Goal: Information Seeking & Learning: Learn about a topic

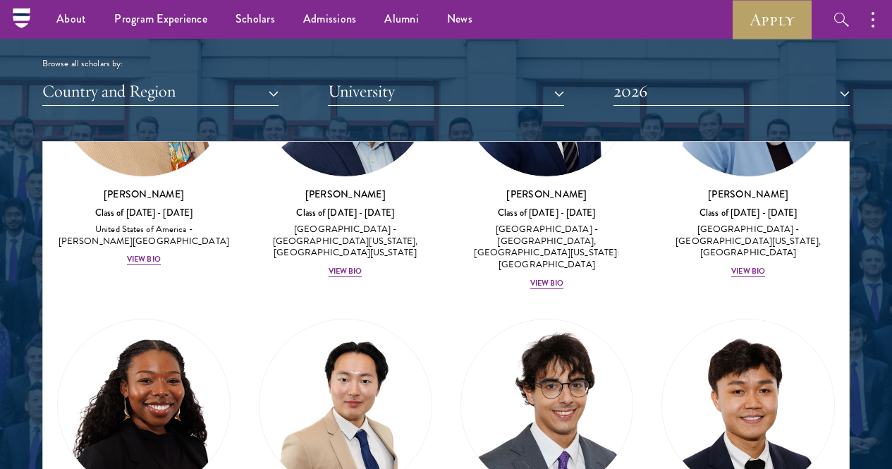
scroll to position [1096, 0]
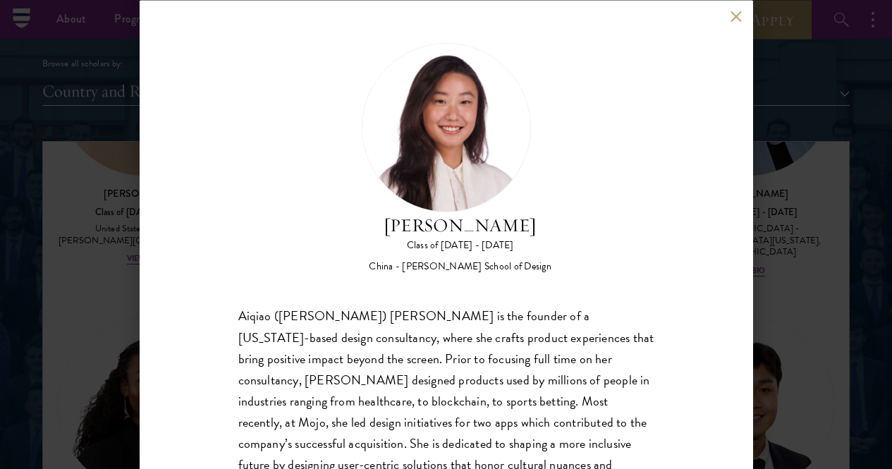
click at [735, 13] on button at bounding box center [736, 17] width 12 height 12
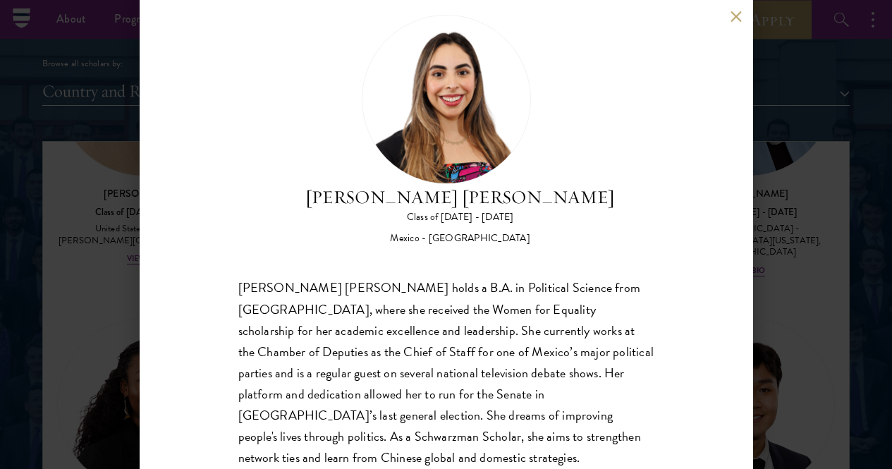
scroll to position [23, 0]
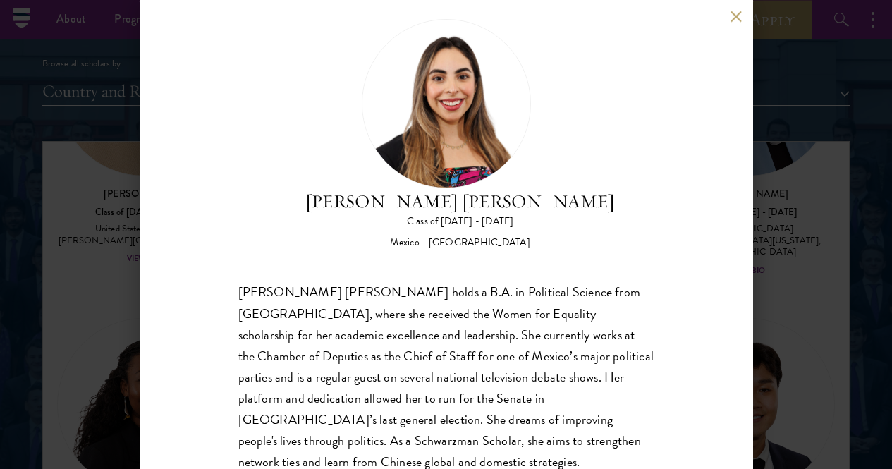
click at [733, 13] on button at bounding box center [736, 17] width 12 height 12
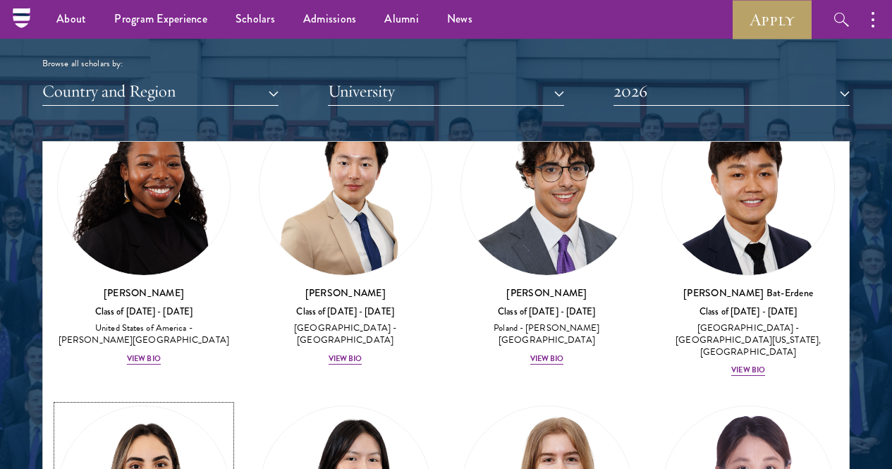
scroll to position [1313, 0]
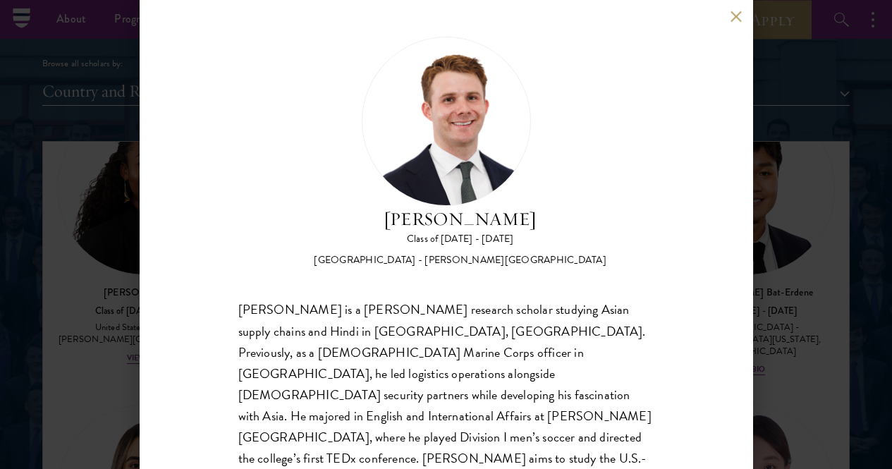
scroll to position [5, 0]
click at [735, 16] on button at bounding box center [736, 17] width 12 height 12
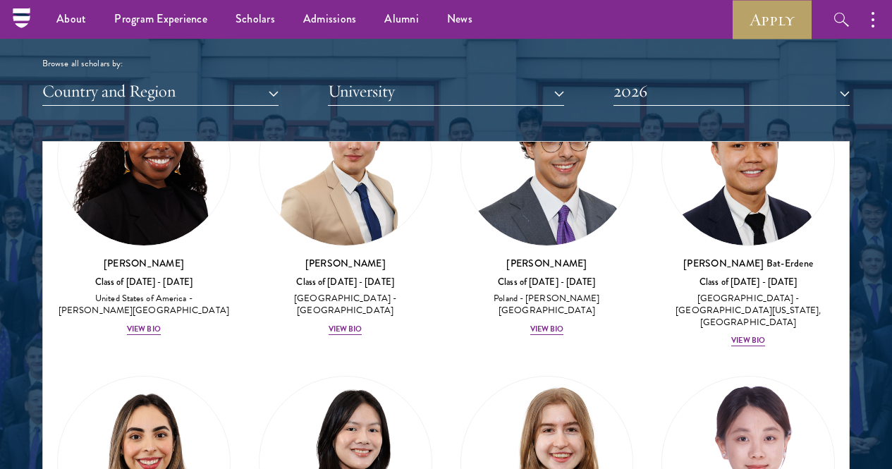
scroll to position [1342, 0]
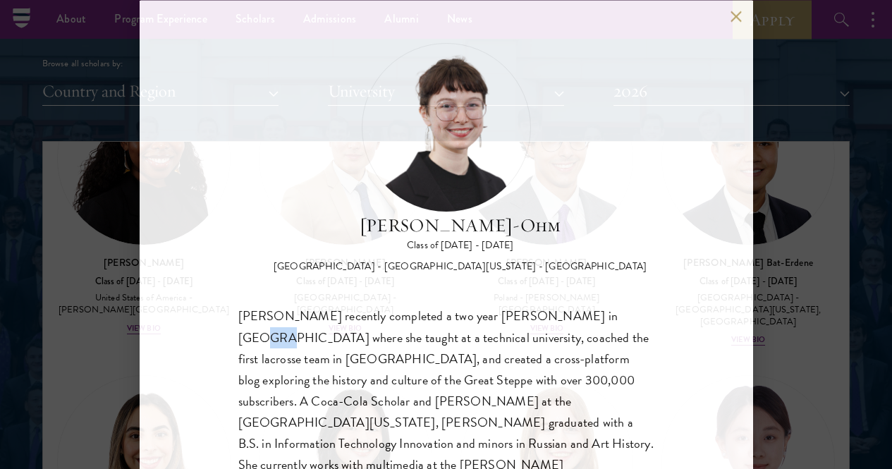
click at [708, 214] on div "Ottilie Cooper-Ohm Class of 2025 - 2026 United States of America - University o…" at bounding box center [446, 234] width 613 height 469
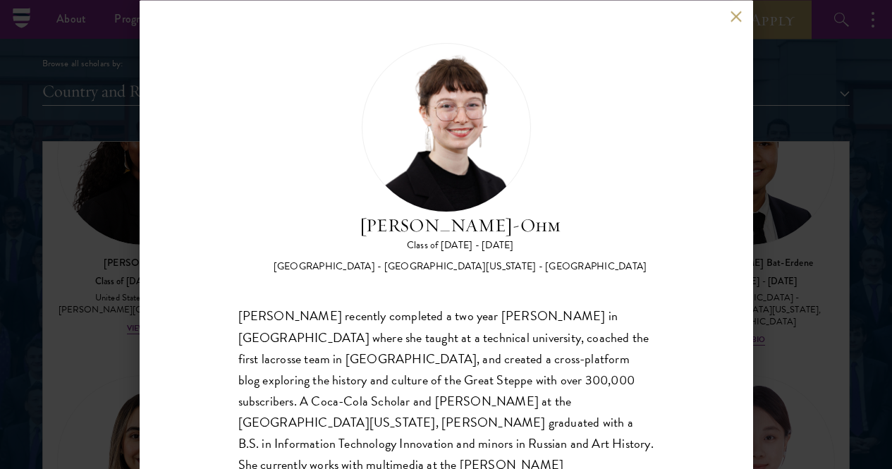
click at [647, 188] on div "Ottilie Cooper-Ohm Class of 2025 - 2026 United States of America - University o…" at bounding box center [446, 234] width 613 height 469
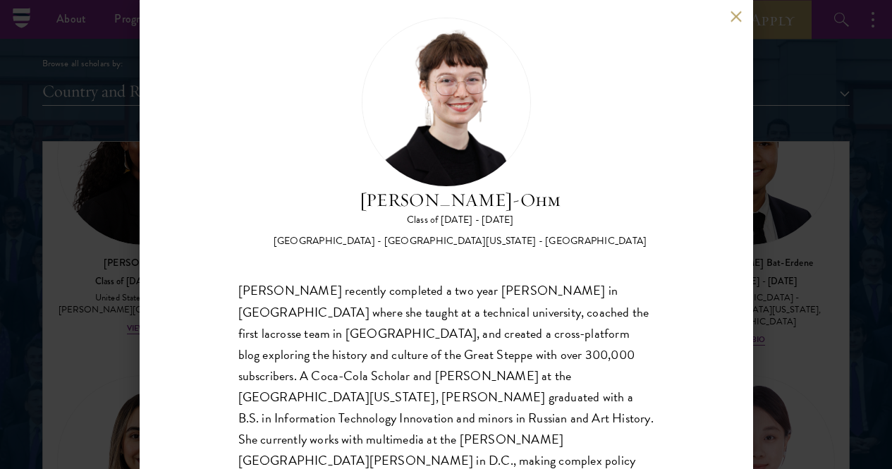
scroll to position [27, 0]
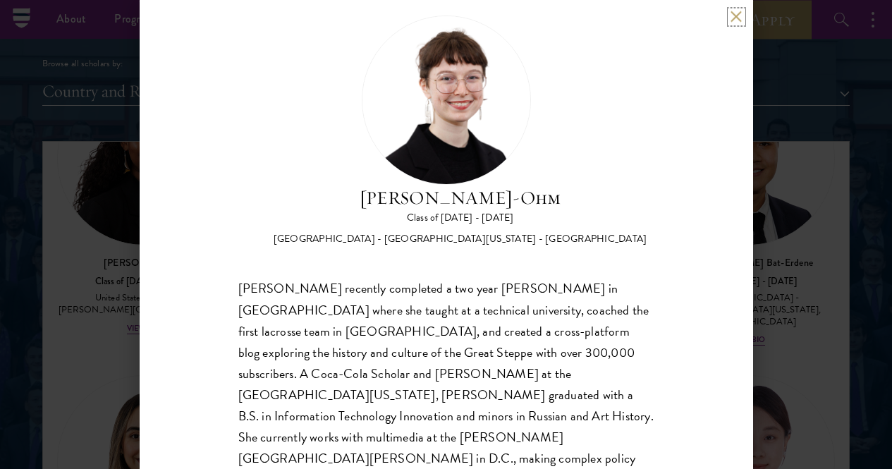
click at [737, 13] on button at bounding box center [736, 17] width 12 height 12
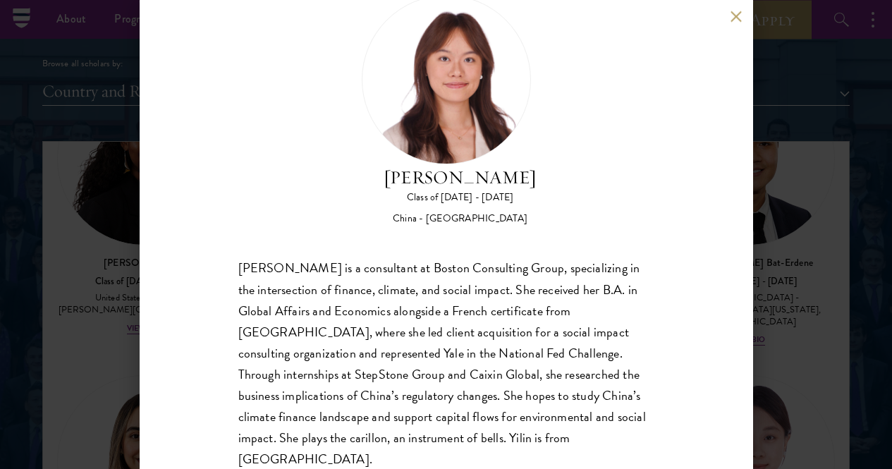
scroll to position [47, 0]
click at [735, 14] on button at bounding box center [736, 17] width 12 height 12
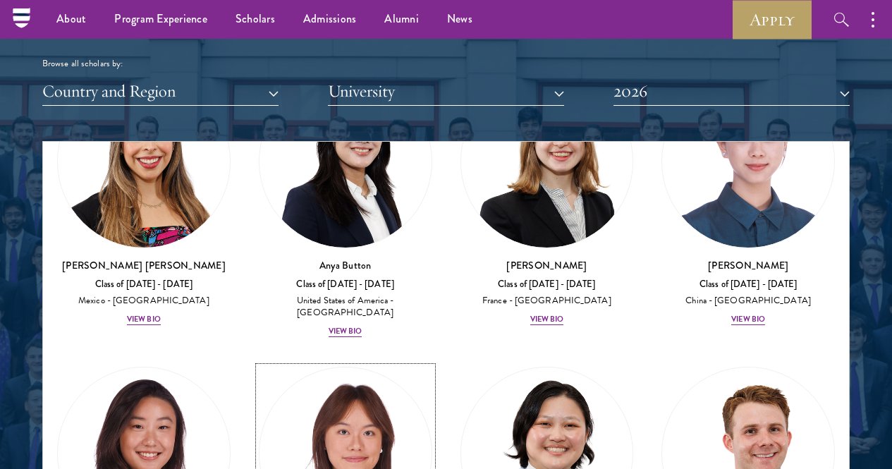
scroll to position [1642, 0]
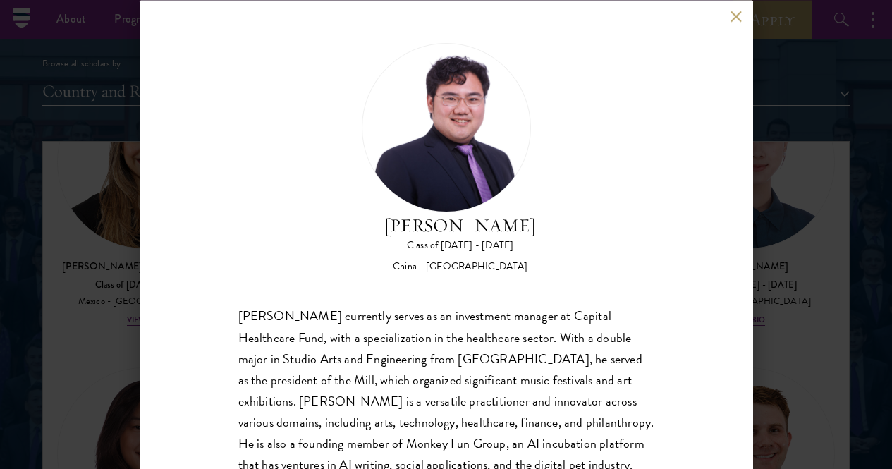
scroll to position [18, 0]
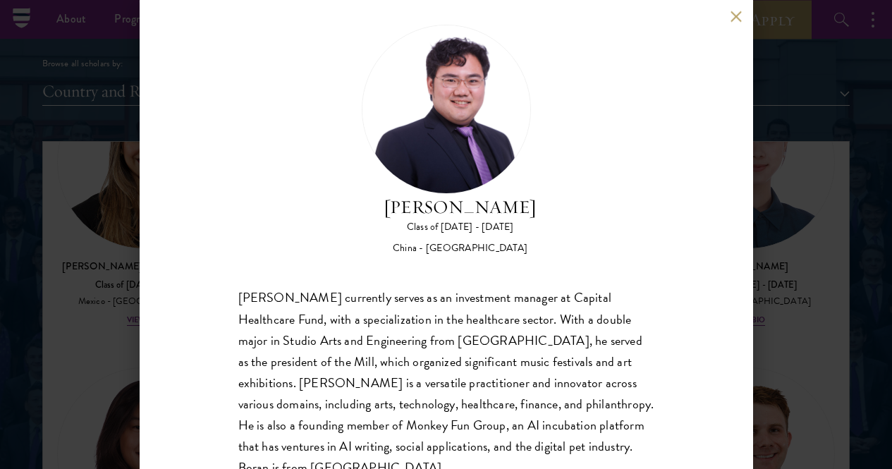
click at [730, 13] on div "Boran Cui Class of 2025 - 2026 China - Trinity College Boran Cui currently serv…" at bounding box center [446, 234] width 613 height 469
click at [735, 13] on button at bounding box center [736, 17] width 12 height 12
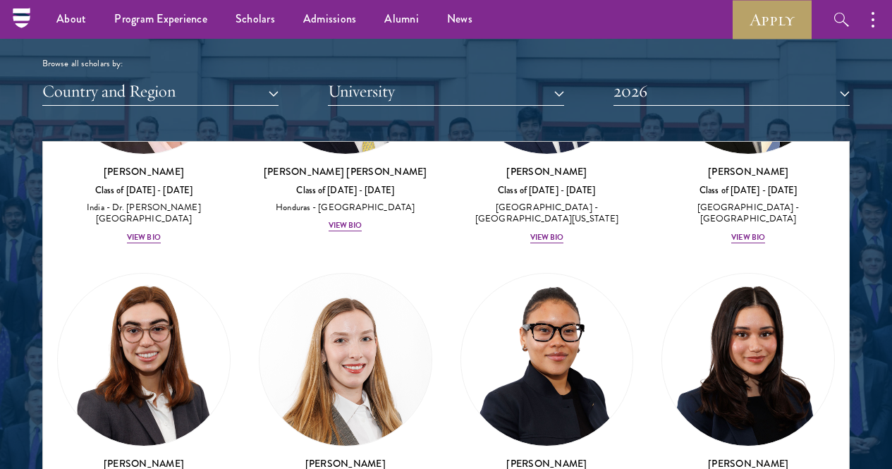
scroll to position [4490, 0]
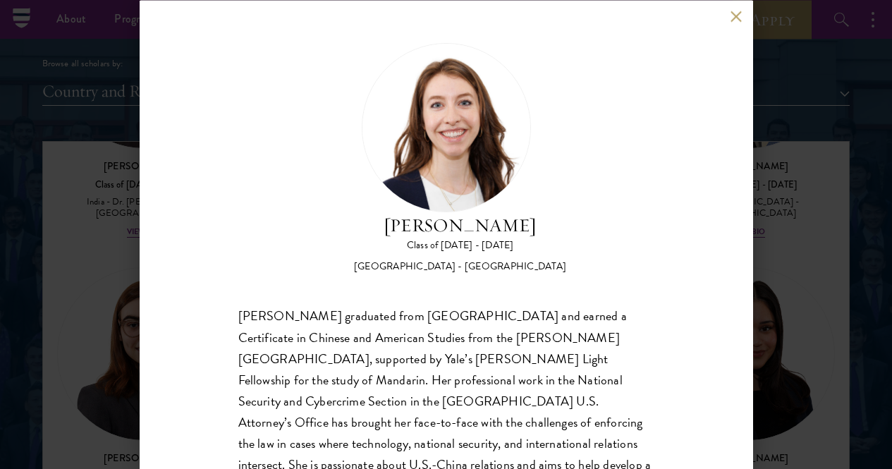
click at [733, 13] on button at bounding box center [736, 17] width 12 height 12
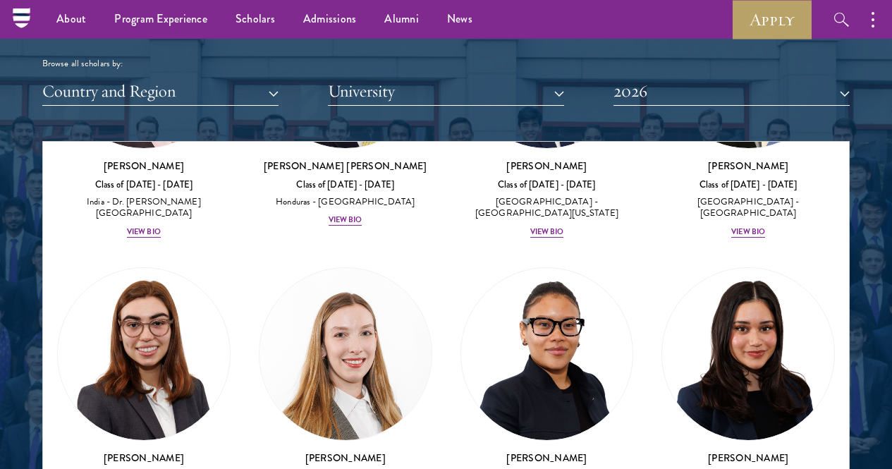
scroll to position [4507, 0]
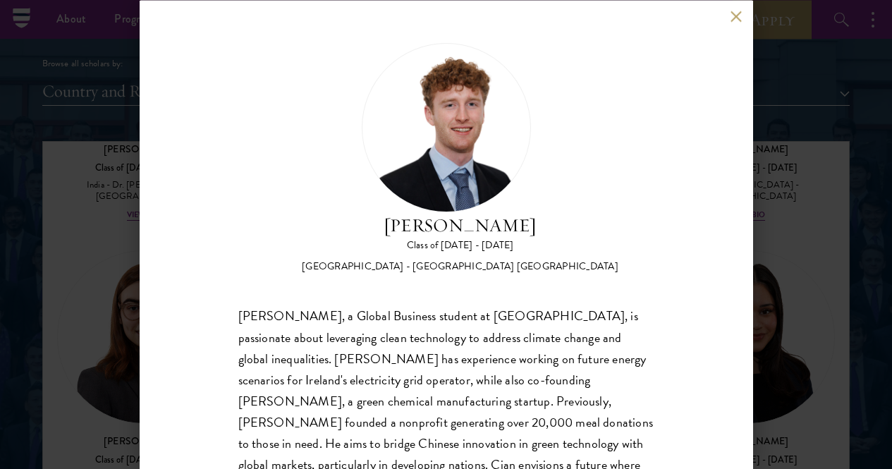
scroll to position [39, 0]
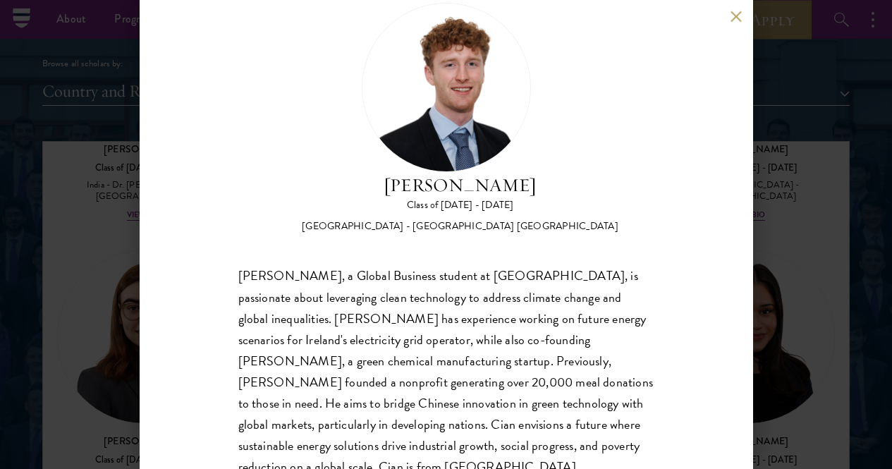
click at [737, 15] on button at bounding box center [736, 17] width 12 height 12
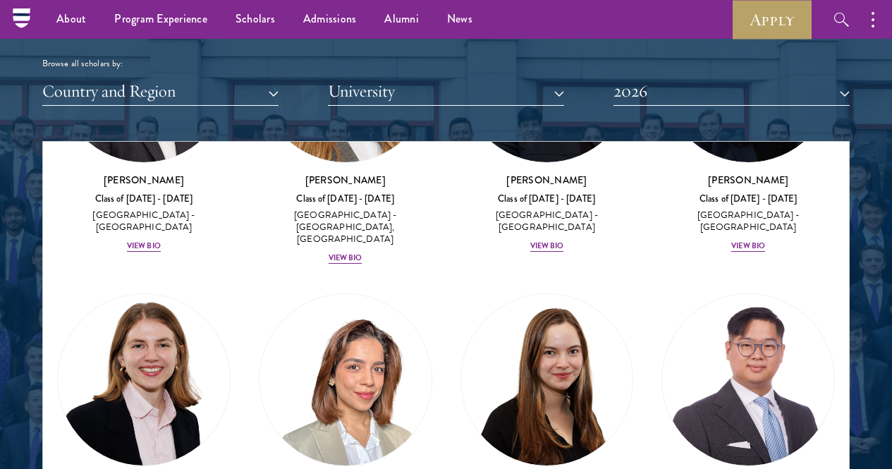
scroll to position [4768, 0]
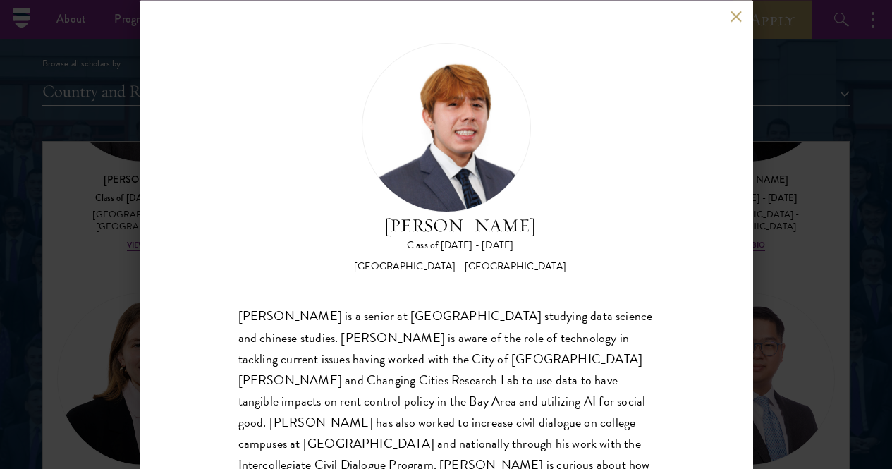
scroll to position [26, 0]
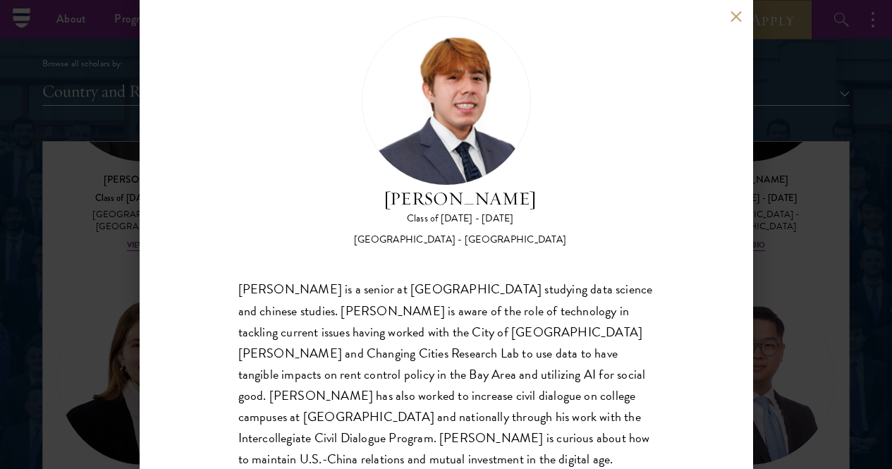
click at [730, 18] on div "Bryan Monge Serrano Class of 2025 - 2026 United States of America - Stanford Un…" at bounding box center [446, 234] width 613 height 469
click at [730, 15] on div "Bryan Monge Serrano Class of 2025 - 2026 United States of America - Stanford Un…" at bounding box center [446, 234] width 613 height 469
click at [736, 20] on button at bounding box center [736, 17] width 12 height 12
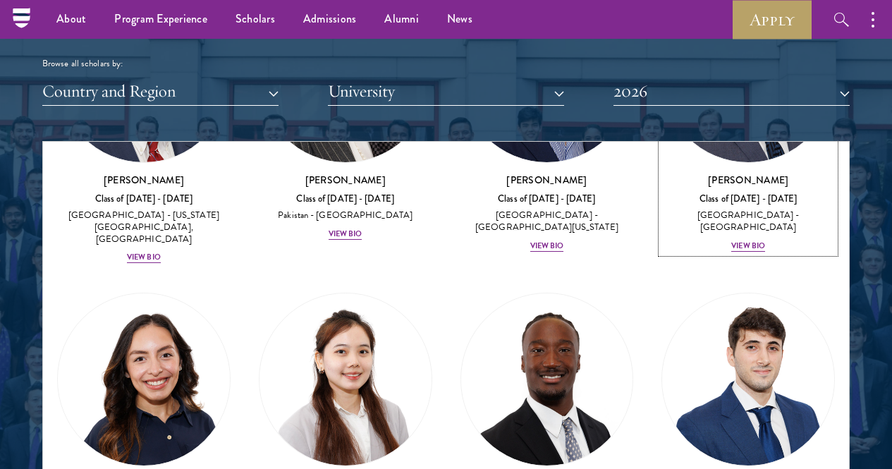
scroll to position [6890, 0]
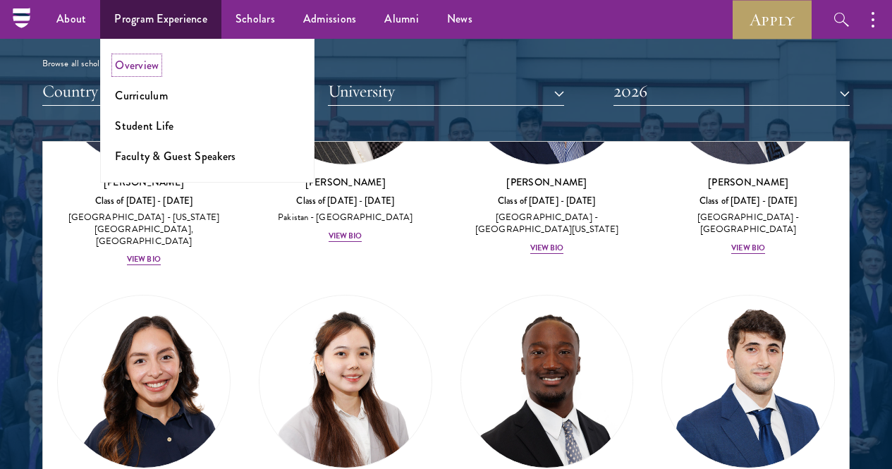
click at [140, 68] on link "Overview" at bounding box center [137, 65] width 44 height 16
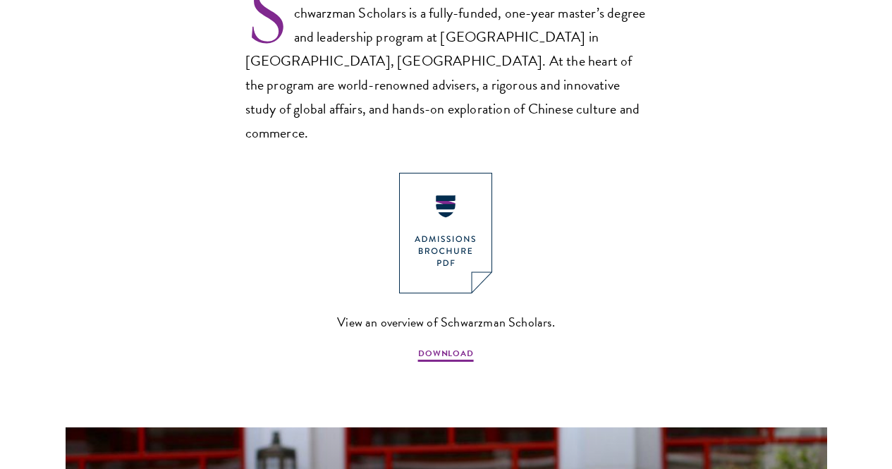
scroll to position [997, 0]
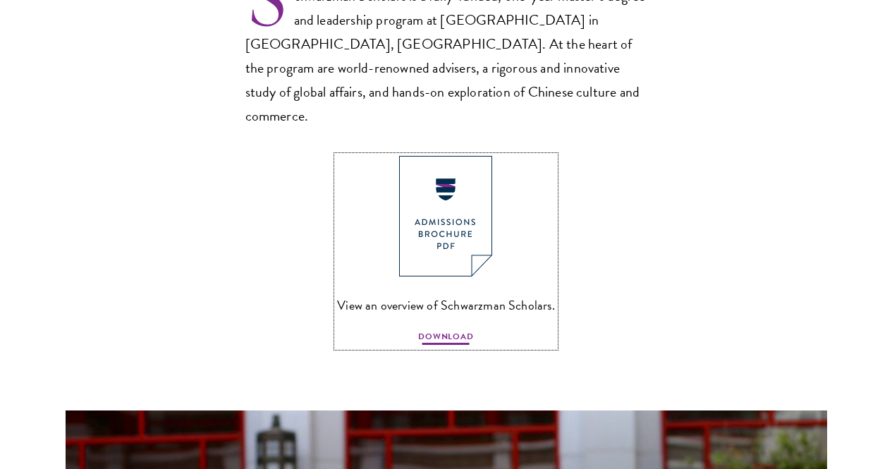
click at [460, 330] on span "DOWNLOAD" at bounding box center [446, 338] width 56 height 17
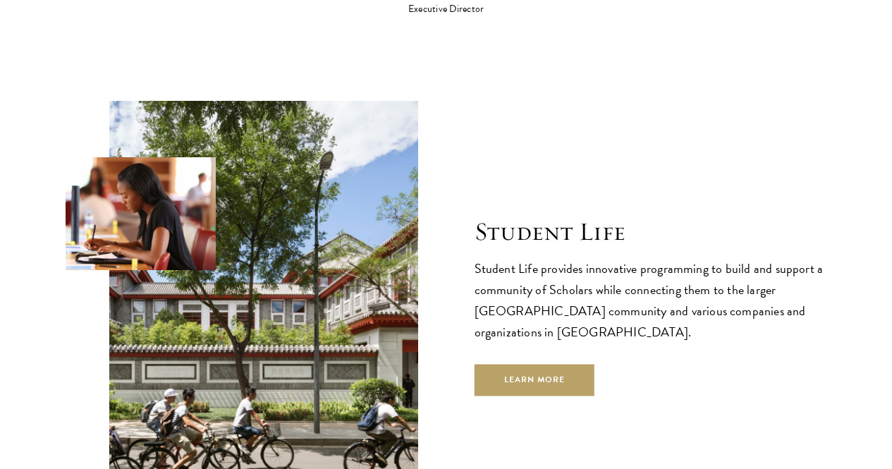
scroll to position [4539, 0]
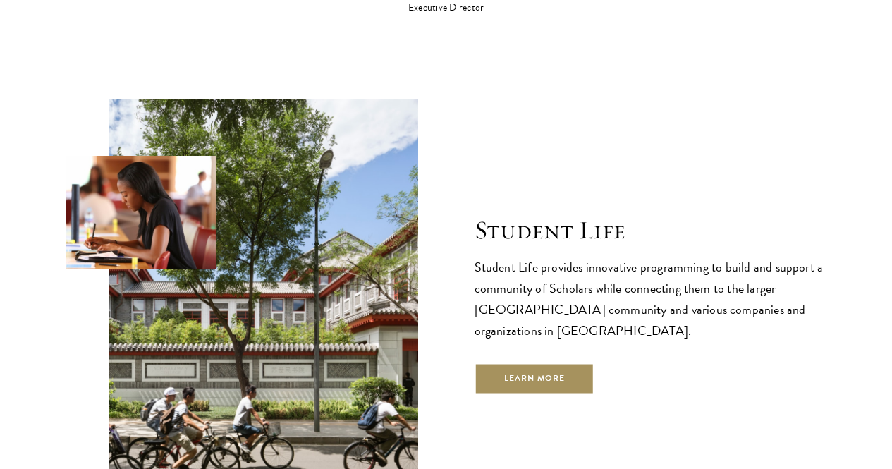
click at [537, 362] on link "Learn More" at bounding box center [534, 378] width 121 height 32
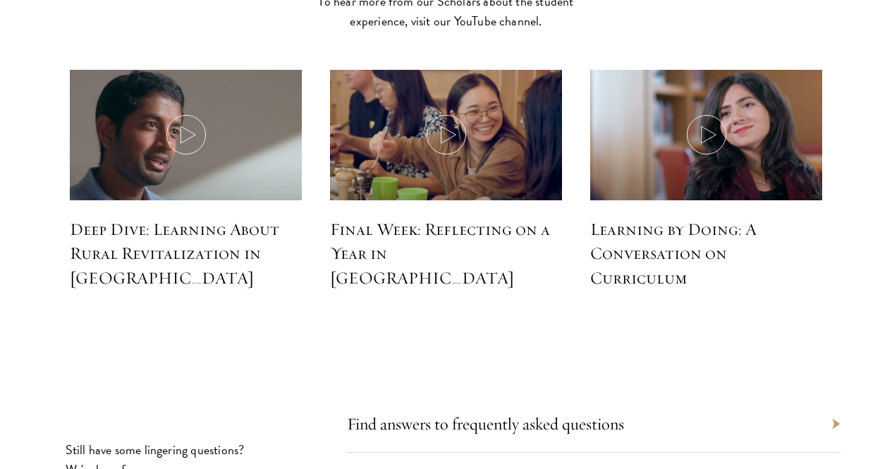
scroll to position [6238, 0]
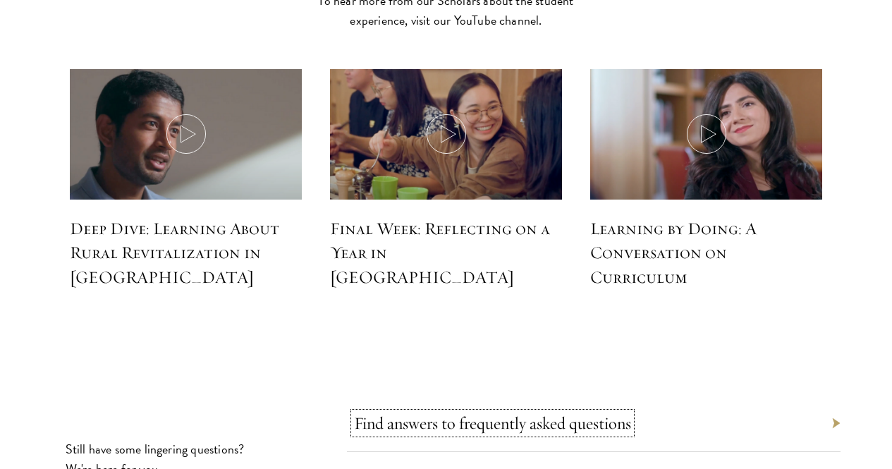
click at [618, 412] on link "Find answers to frequently asked questions" at bounding box center [492, 422] width 277 height 21
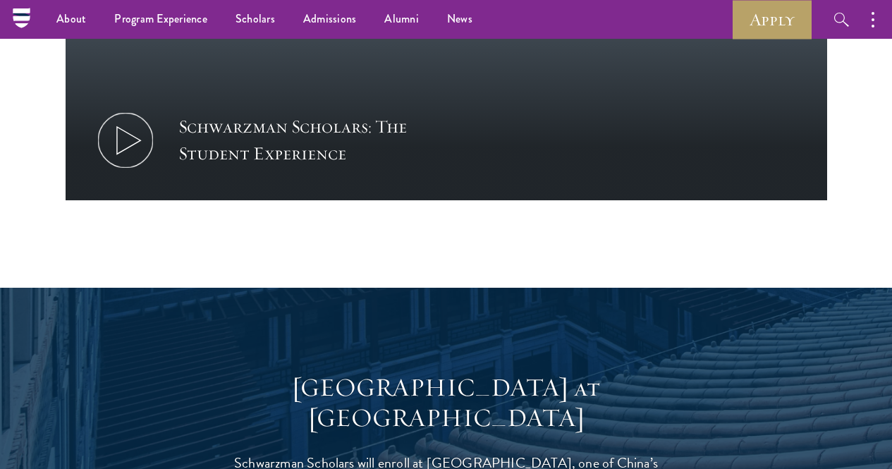
scroll to position [1008, 0]
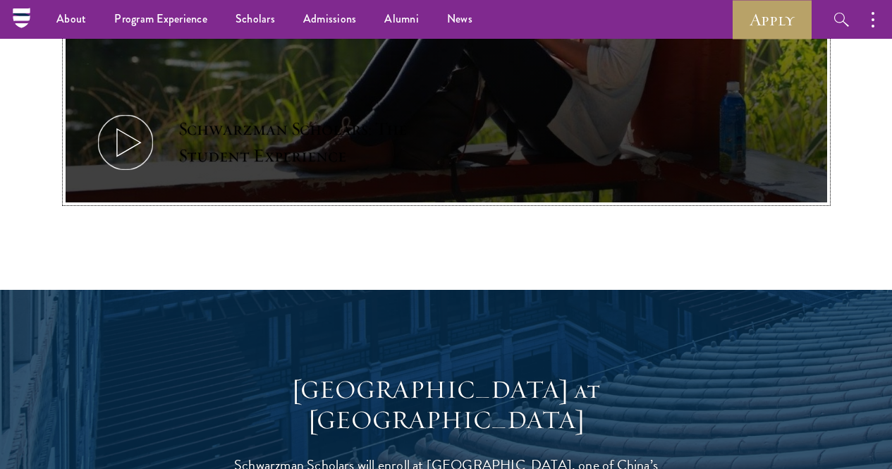
click at [439, 116] on div "Schwarzman Scholars: The Student Experience" at bounding box center [308, 143] width 261 height 54
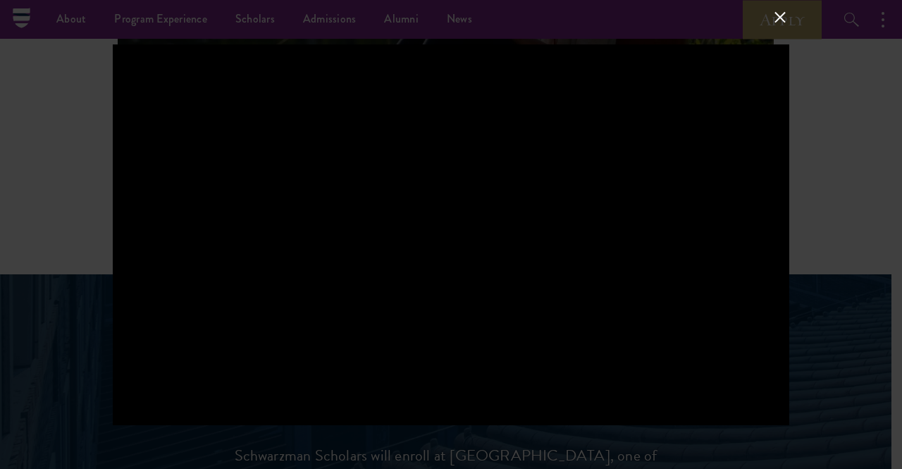
click at [785, 17] on button at bounding box center [780, 17] width 18 height 18
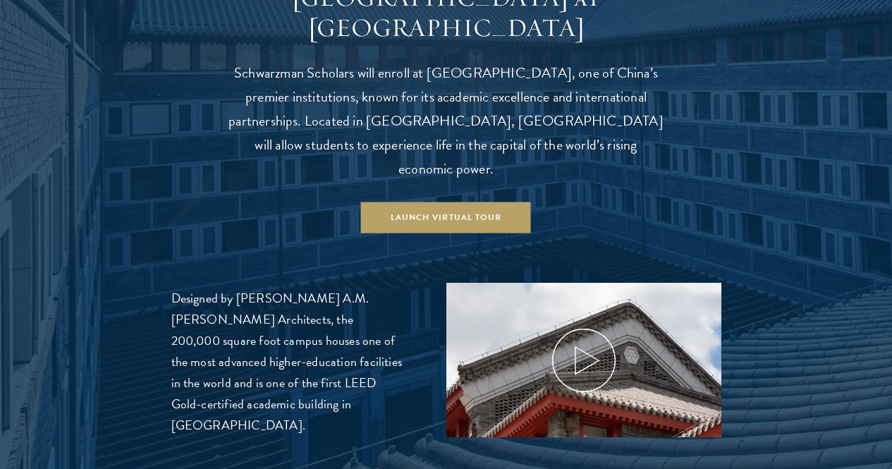
scroll to position [1397, 0]
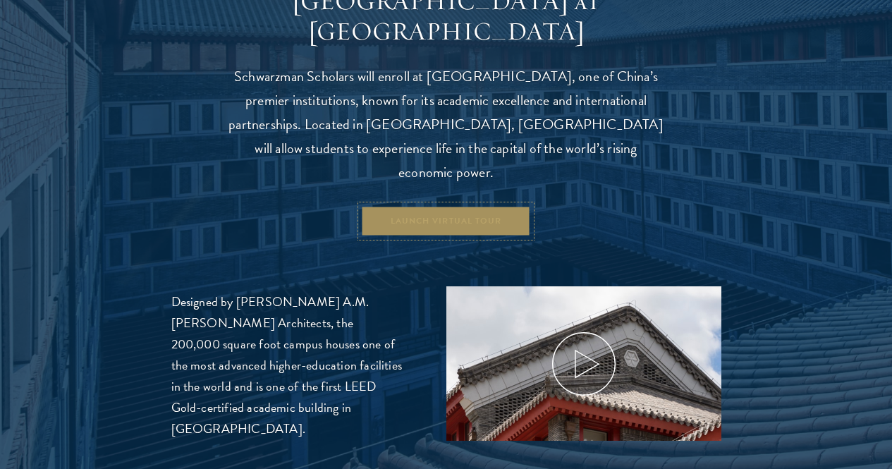
click at [453, 205] on link "Launch Virtual Tour" at bounding box center [446, 221] width 170 height 32
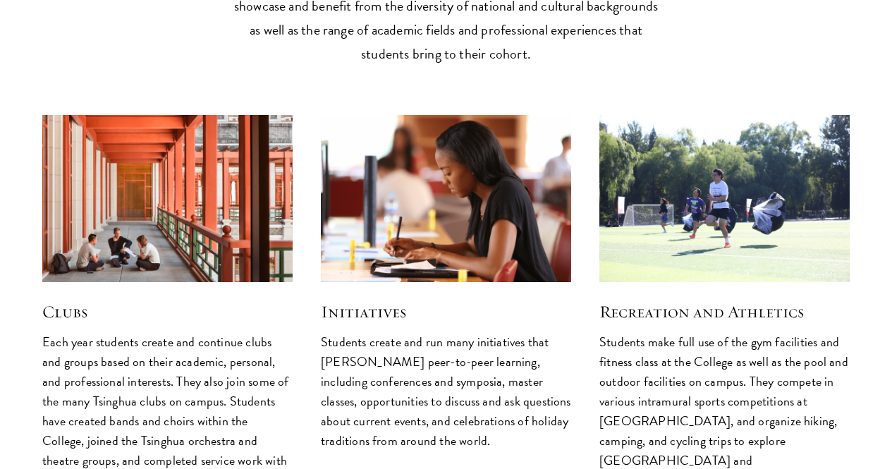
scroll to position [3498, 0]
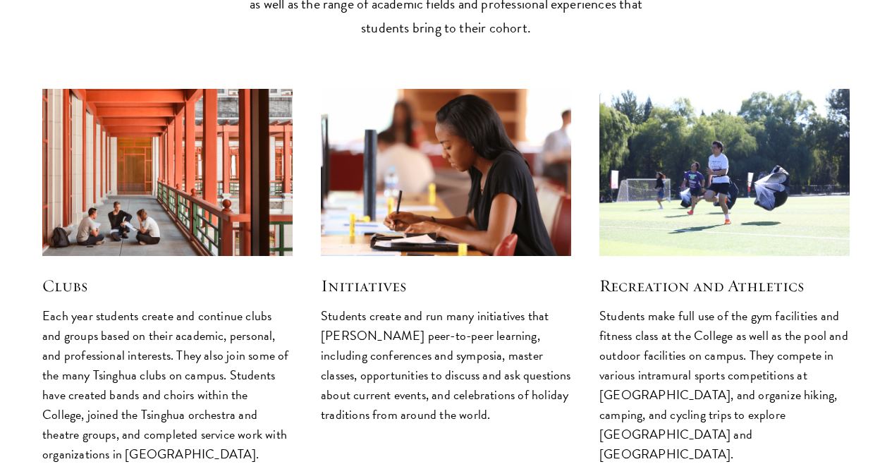
click at [709, 145] on img at bounding box center [725, 172] width 266 height 177
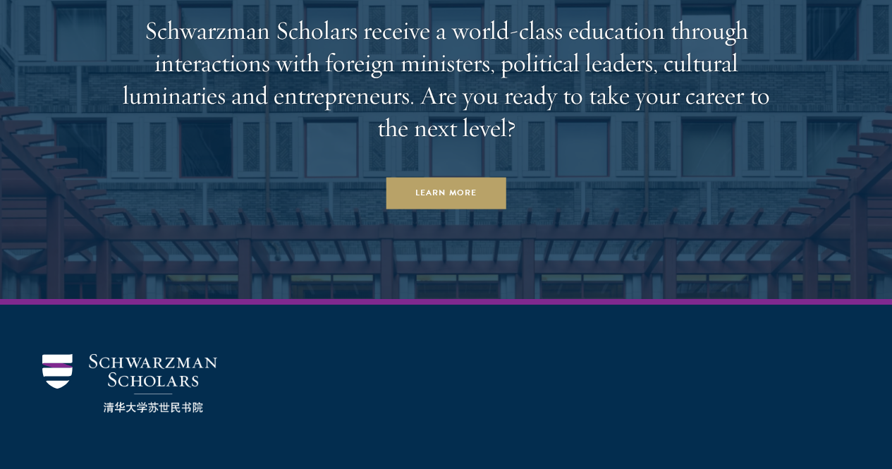
scroll to position [5239, 0]
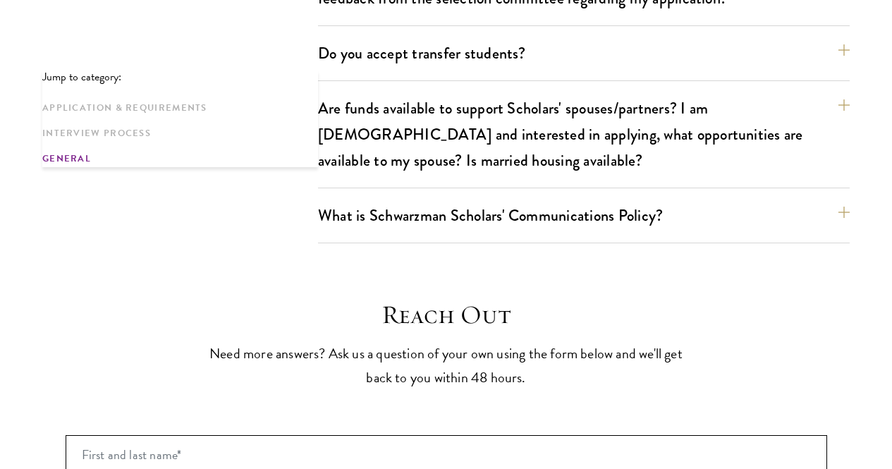
scroll to position [2860, 0]
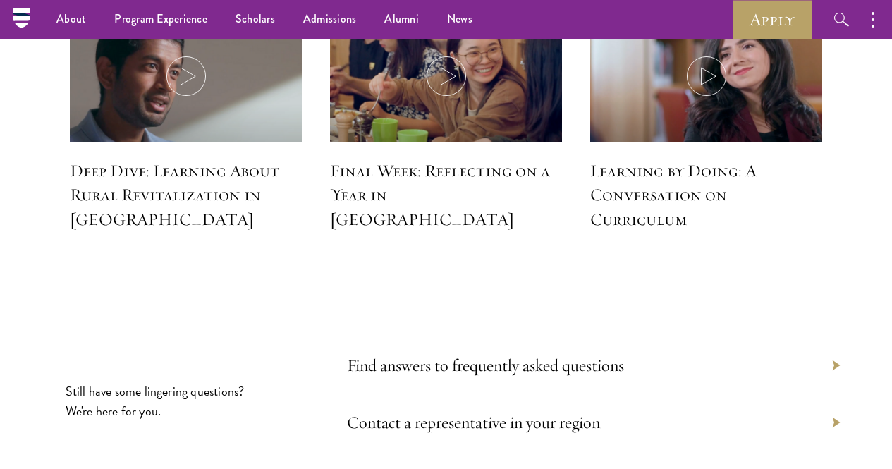
scroll to position [6295, 0]
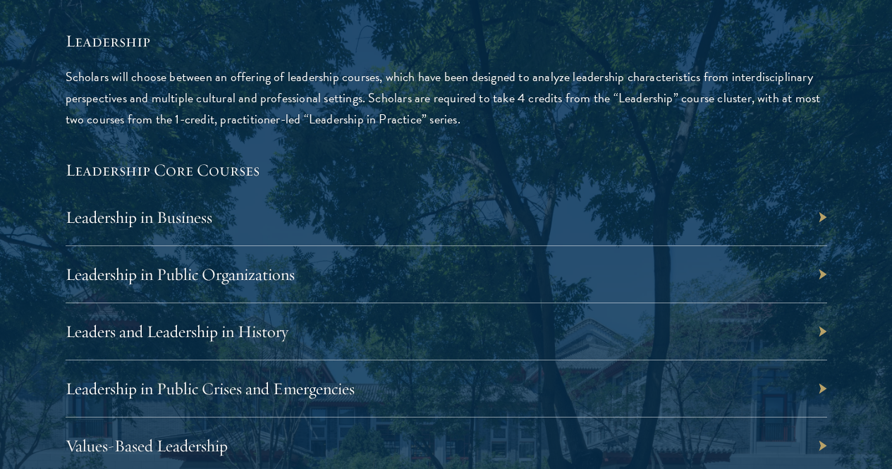
scroll to position [2282, 0]
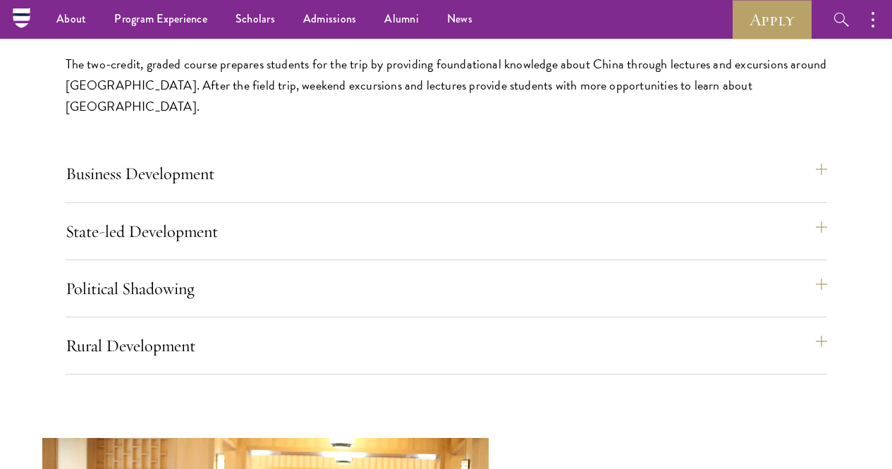
scroll to position [6054, 0]
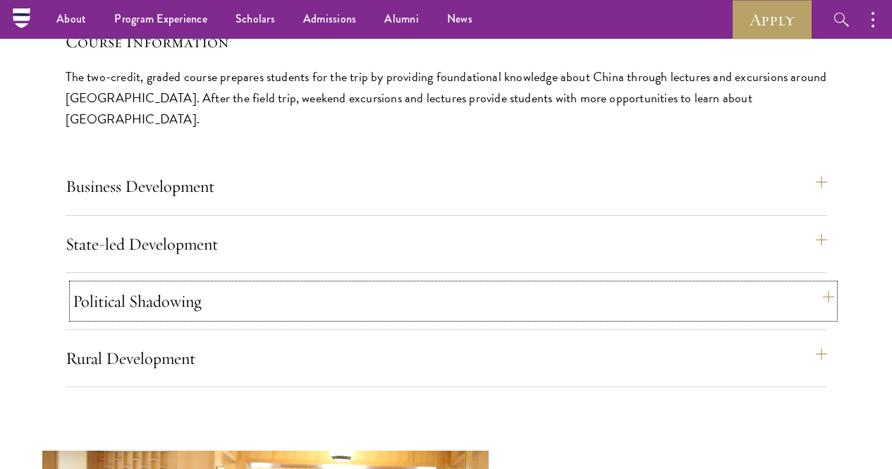
click at [630, 284] on button "Political Shadowing" at bounding box center [453, 301] width 761 height 34
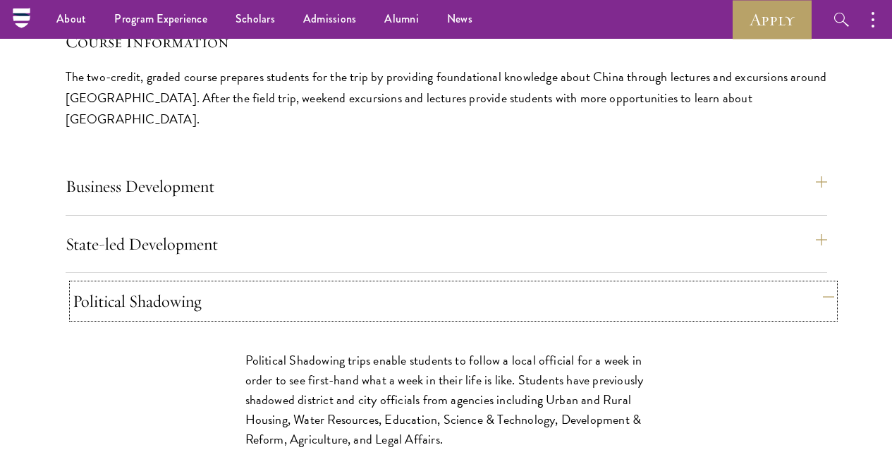
click at [630, 284] on button "Political Shadowing" at bounding box center [453, 301] width 761 height 34
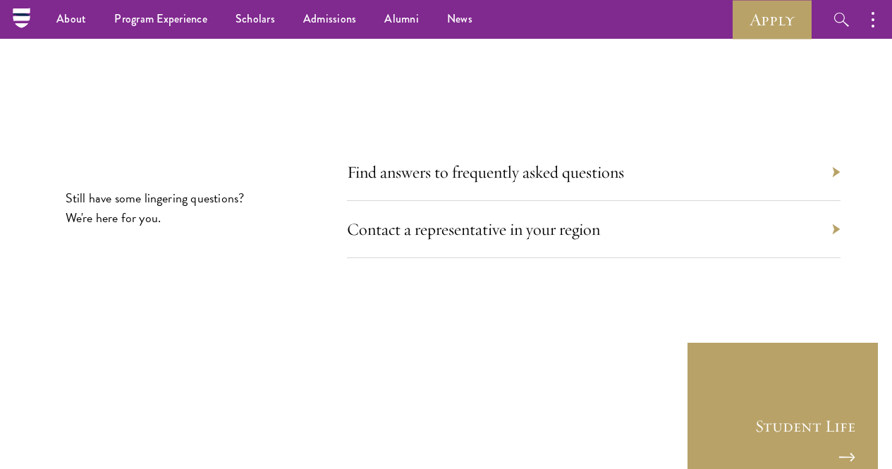
scroll to position [7834, 0]
